Goal: Manage account settings

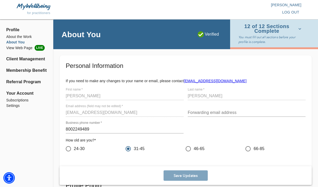
scroll to position [316, 0]
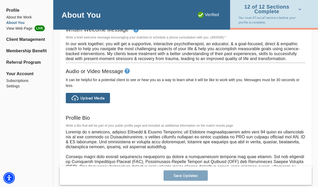
click at [18, 22] on li "About You" at bounding box center [26, 22] width 41 height 5
click at [15, 11] on span "Profile" at bounding box center [26, 10] width 41 height 6
click at [17, 39] on li "Client Management" at bounding box center [26, 39] width 41 height 6
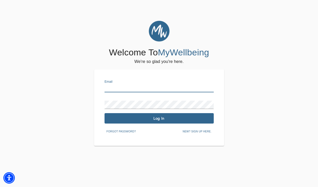
click at [117, 89] on input "text" at bounding box center [159, 88] width 109 height 8
type input "[EMAIL_ADDRESS][DOMAIN_NAME]"
click at [139, 120] on span "Log In" at bounding box center [159, 118] width 105 height 5
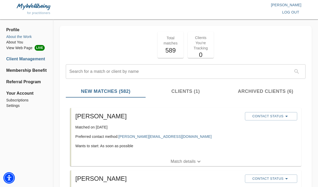
click at [29, 37] on li "About the Work" at bounding box center [26, 36] width 41 height 5
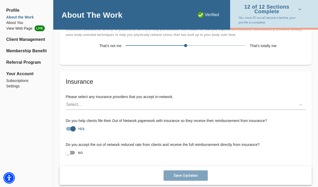
scroll to position [1176, 0]
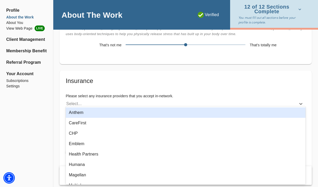
click at [165, 100] on div "Select..." at bounding box center [181, 104] width 231 height 8
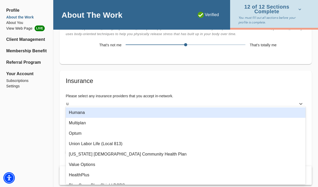
type input "un"
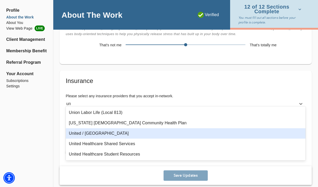
click at [131, 137] on div "United / [GEOGRAPHIC_DATA]" at bounding box center [186, 133] width 240 height 10
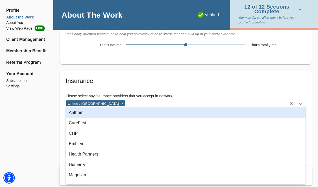
click at [198, 80] on h5 "Insurance" at bounding box center [186, 81] width 240 height 8
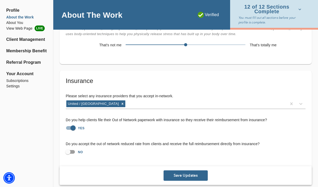
click at [202, 176] on span "Save Updates" at bounding box center [186, 175] width 40 height 5
click at [23, 81] on li "Subscriptions" at bounding box center [26, 80] width 41 height 5
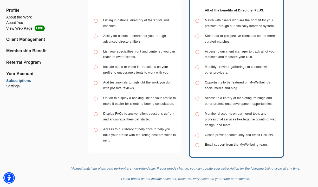
scroll to position [140, 0]
